Goal: Communication & Community: Answer question/provide support

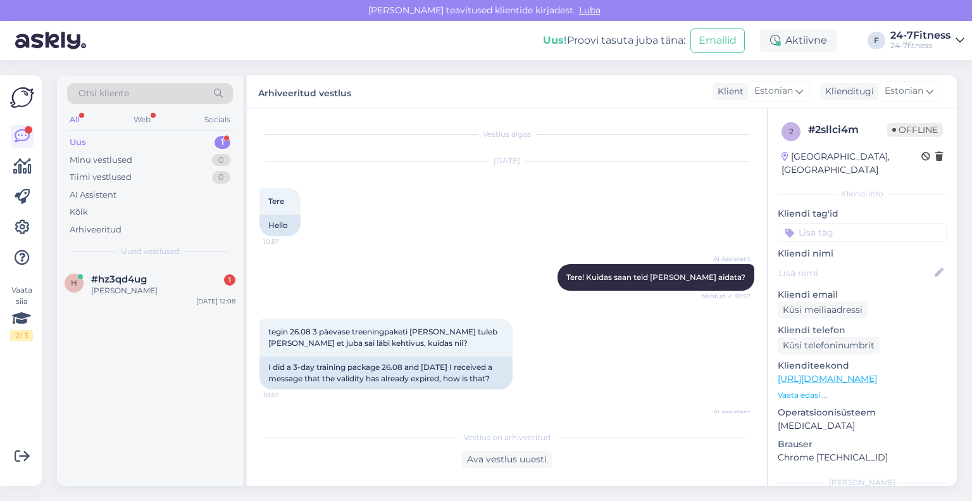
scroll to position [966, 0]
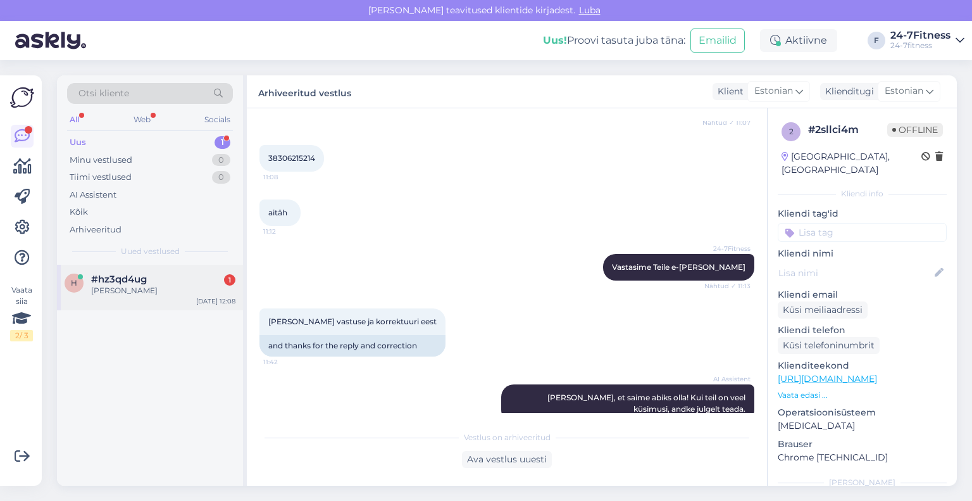
click at [147, 291] on div "[PERSON_NAME]" at bounding box center [163, 290] width 144 height 11
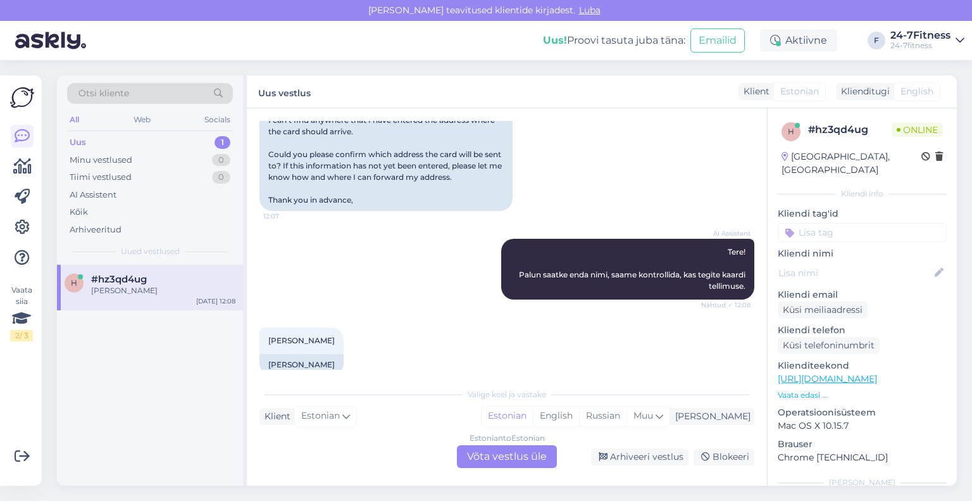
scroll to position [272, 0]
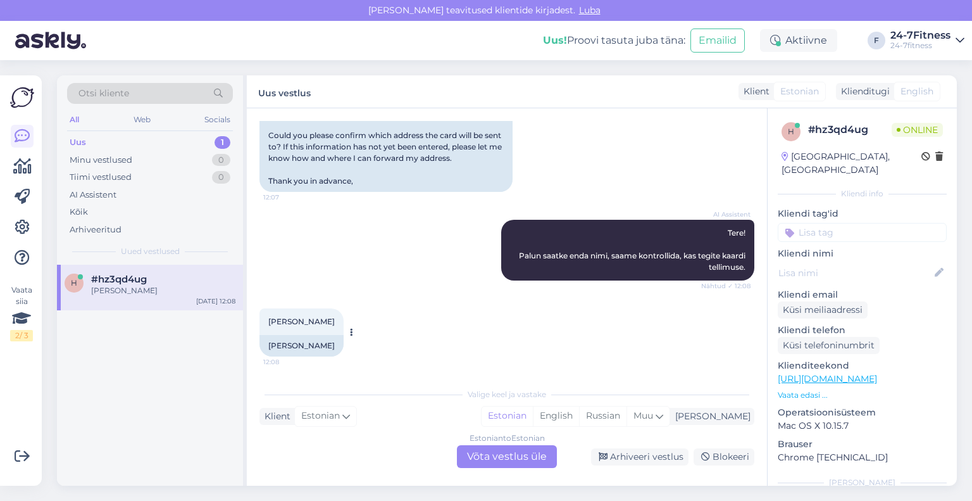
drag, startPoint x: 342, startPoint y: 316, endPoint x: 260, endPoint y: 333, distance: 83.4
click at [260, 333] on div "[PERSON_NAME] 12:08" at bounding box center [301, 321] width 84 height 27
copy span "[PERSON_NAME]"
click at [494, 452] on div "Estonian to Estonian Võta vestlus üle" at bounding box center [507, 456] width 100 height 23
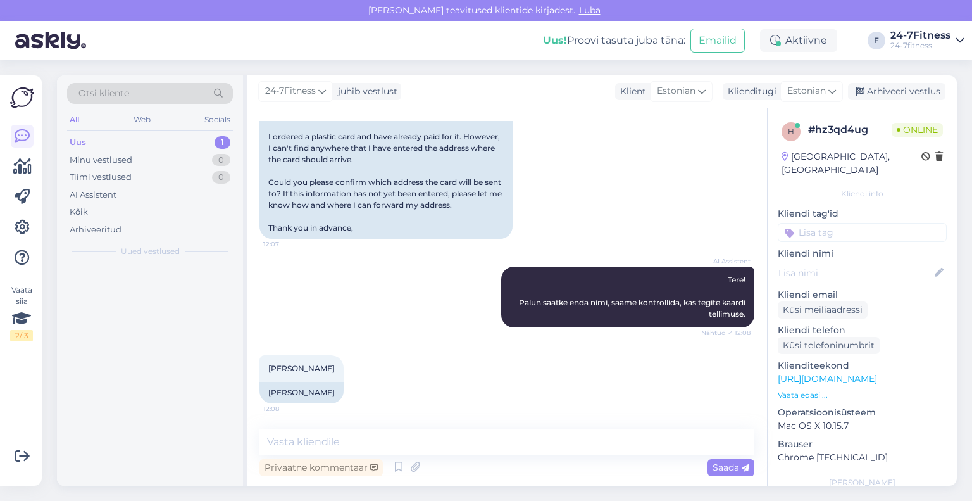
scroll to position [225, 0]
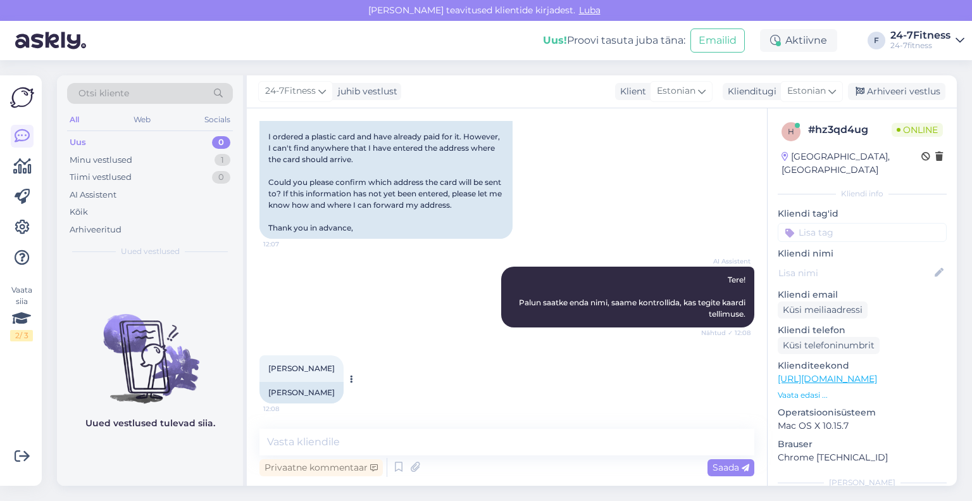
drag, startPoint x: 344, startPoint y: 366, endPoint x: 261, endPoint y: 373, distance: 83.8
click at [261, 373] on div "[PERSON_NAME] 12:08" at bounding box center [301, 368] width 84 height 27
copy span "[PERSON_NAME]"
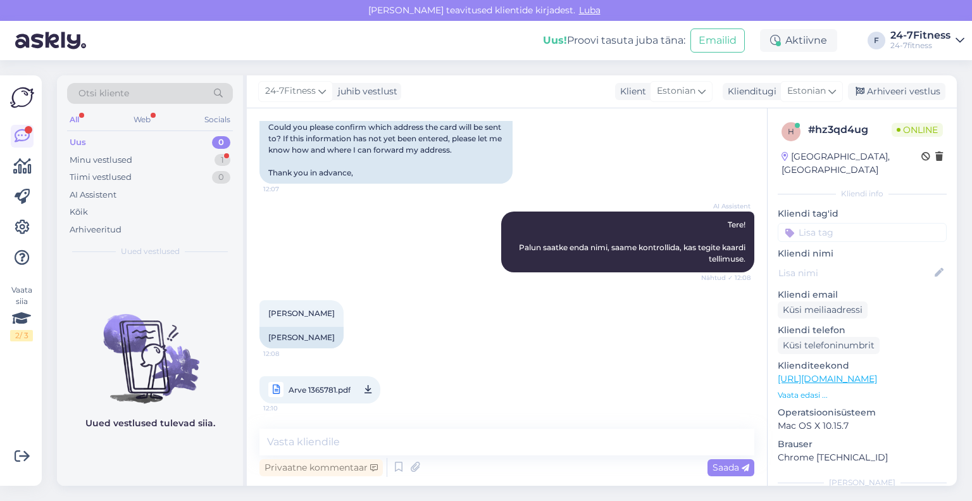
click at [332, 387] on span "Arve 1365781.pdf" at bounding box center [320, 390] width 62 height 16
click at [478, 440] on textarea at bounding box center [506, 441] width 495 height 27
paste textarea "Täname! Kahjuks ei [PERSON_NAME] kaardisoov meieni jõudnud. [PERSON_NAME] arvel…"
type textarea "Täname! Kahjuks ei [PERSON_NAME] kaardisoov meieni jõudnud. [PERSON_NAME] arvel…"
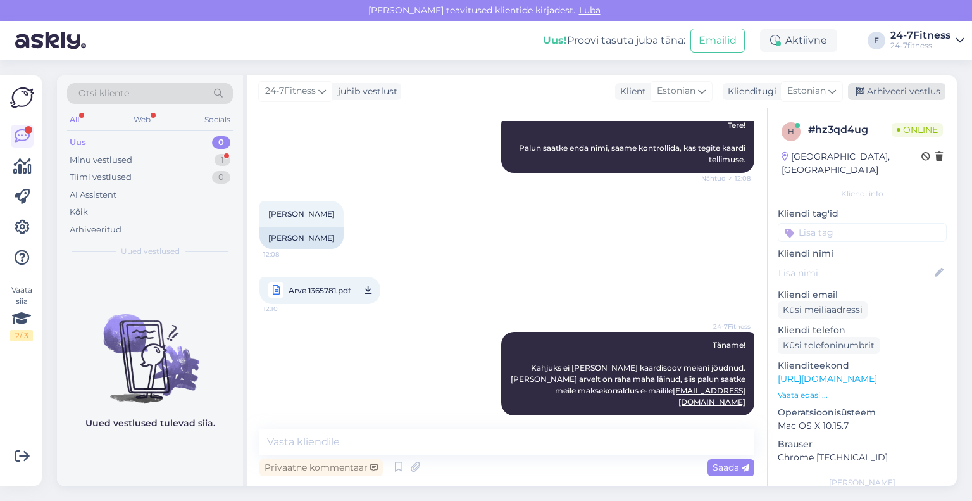
click at [885, 88] on div "Arhiveeri vestlus" at bounding box center [896, 91] width 97 height 17
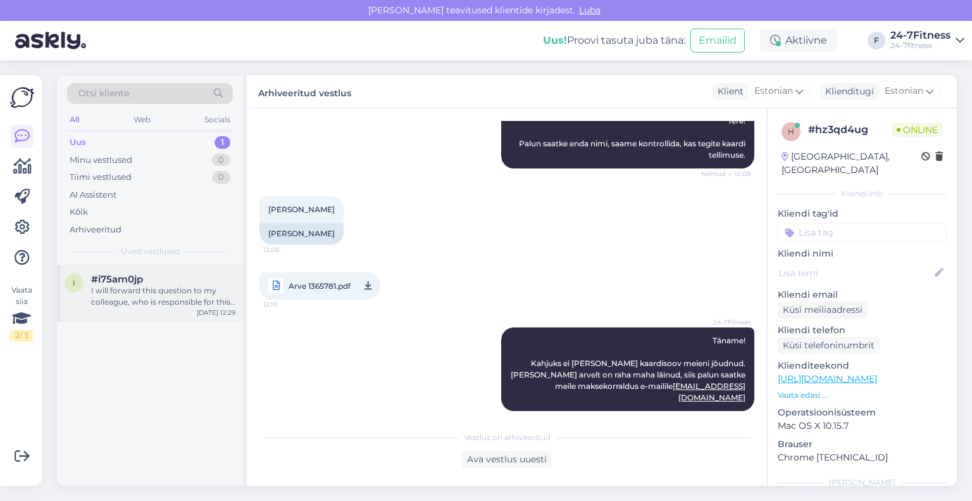
click at [160, 285] on div "I will forward this question to my colleague, who is responsible for this. The …" at bounding box center [163, 296] width 144 height 23
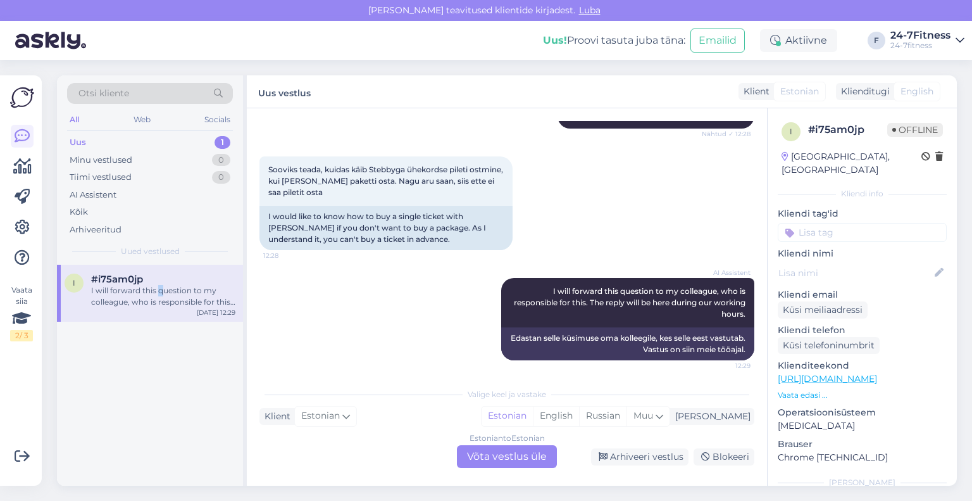
scroll to position [166, 0]
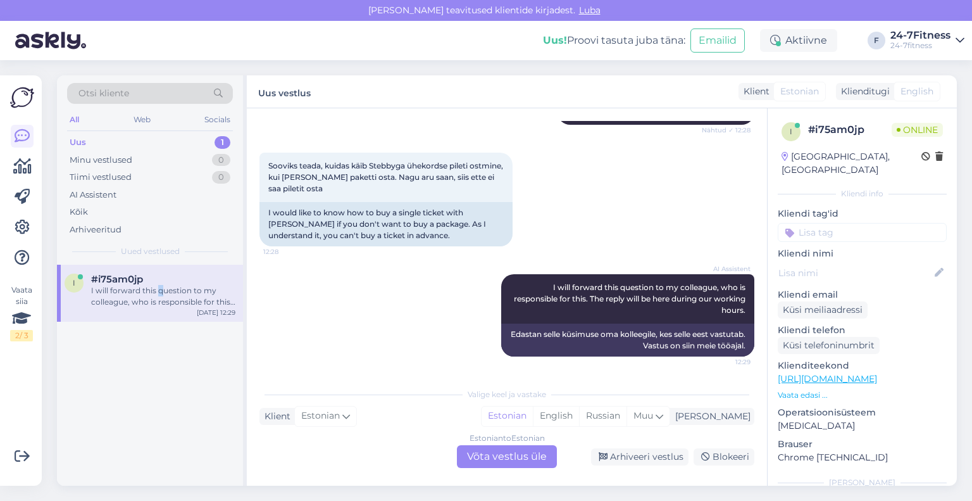
click at [26, 405] on div "Vaata siia 2 / 3" at bounding box center [22, 280] width 24 height 390
click at [478, 454] on div "Estonian to Estonian Võta vestlus üle" at bounding box center [507, 456] width 100 height 23
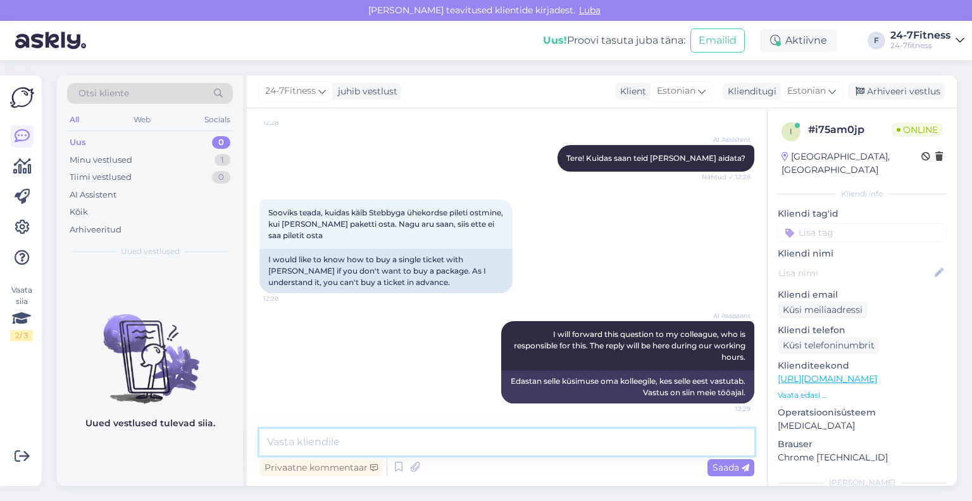
click at [421, 436] on textarea at bounding box center [506, 441] width 495 height 27
paste textarea "Kahjuks Stebby krediidiga ei ole võimalik osta 1x pääset. 1x pääset on võimalik…"
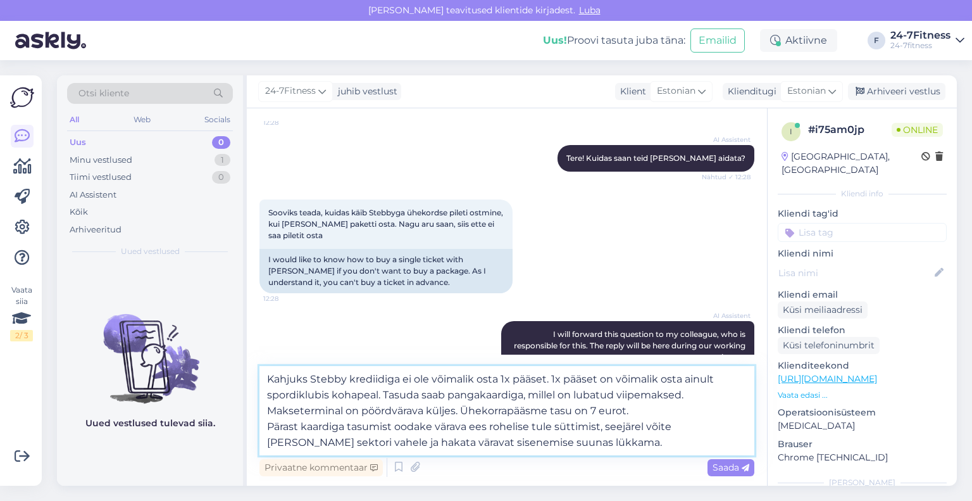
scroll to position [166, 0]
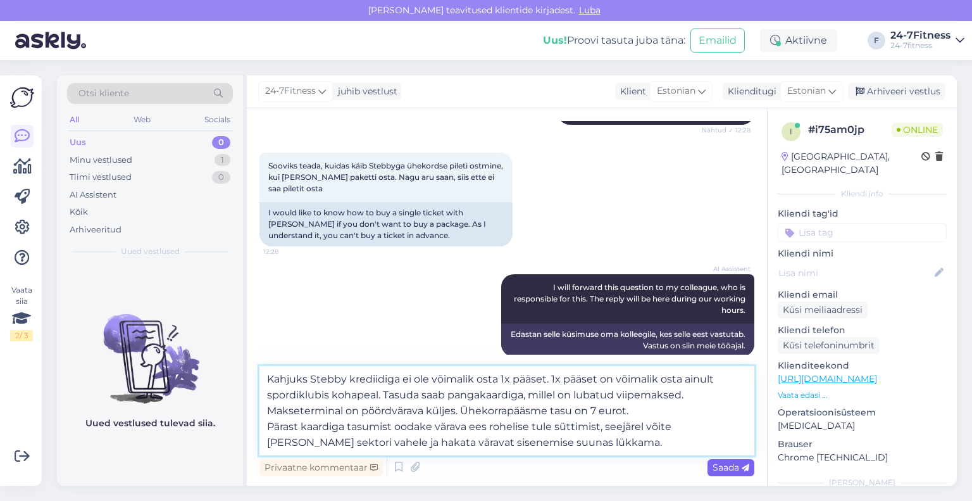
type textarea "Kahjuks Stebby krediidiga ei ole võimalik osta 1x pääset. 1x pääset on võimalik…"
click at [719, 474] on div "Saada" at bounding box center [730, 467] width 47 height 17
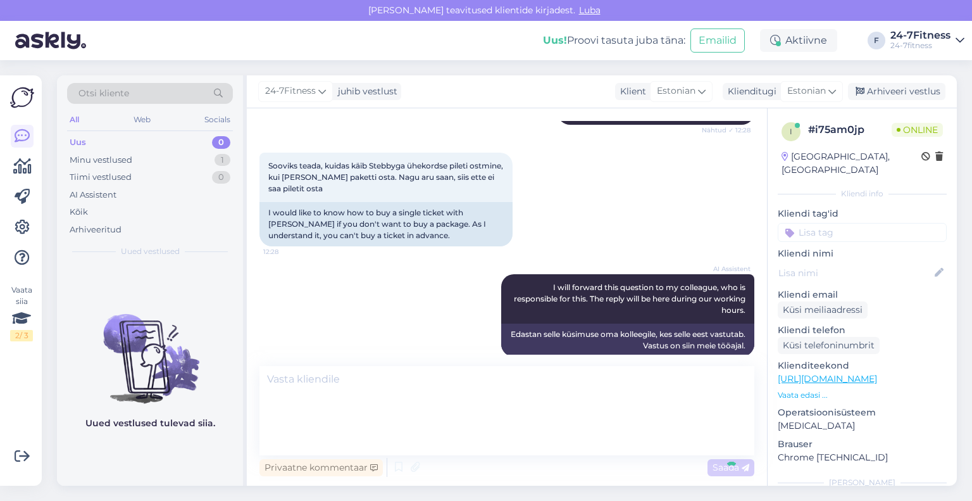
scroll to position [253, 0]
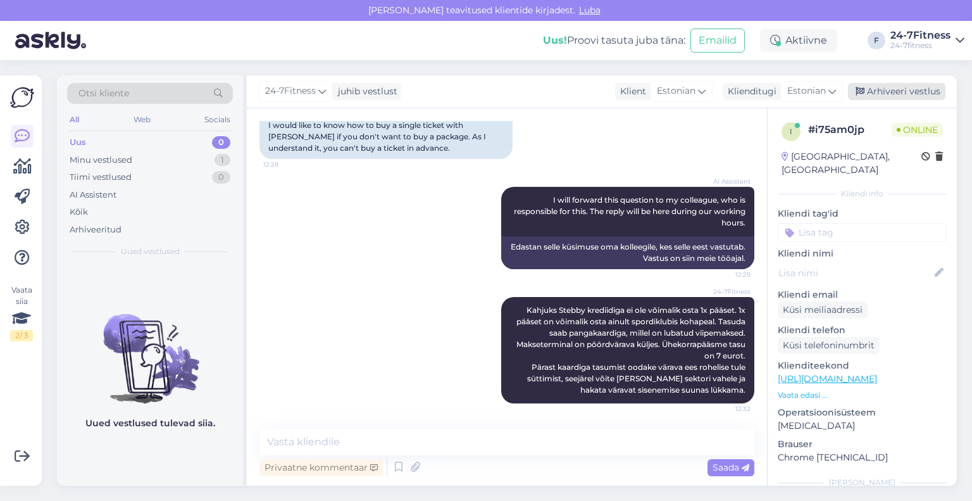
click at [882, 95] on div "Arhiveeri vestlus" at bounding box center [896, 91] width 97 height 17
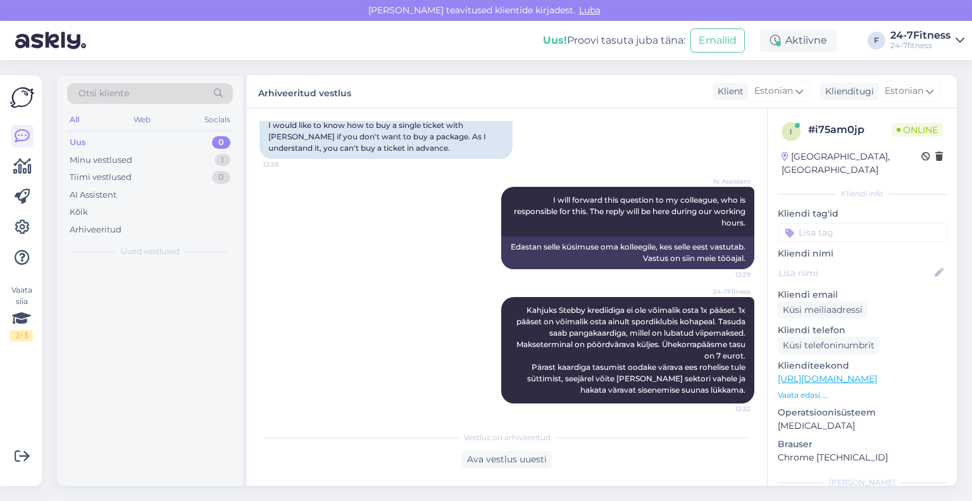
scroll to position [257, 0]
